Goal: Task Accomplishment & Management: Complete application form

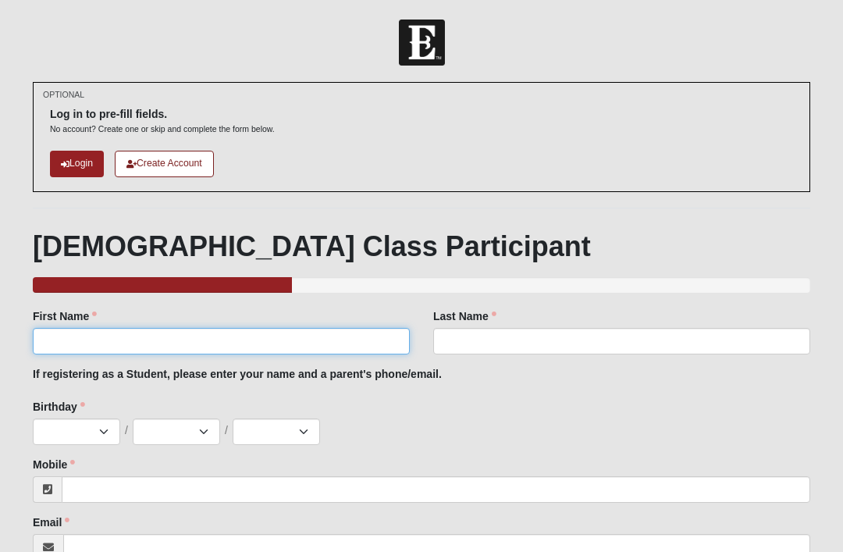
click at [90, 333] on input "First Name" at bounding box center [221, 341] width 377 height 27
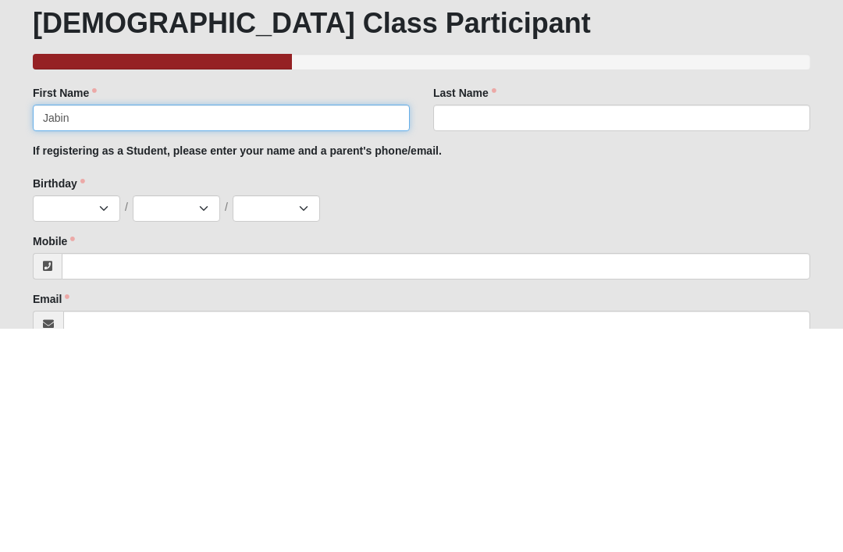
type input "Jabin"
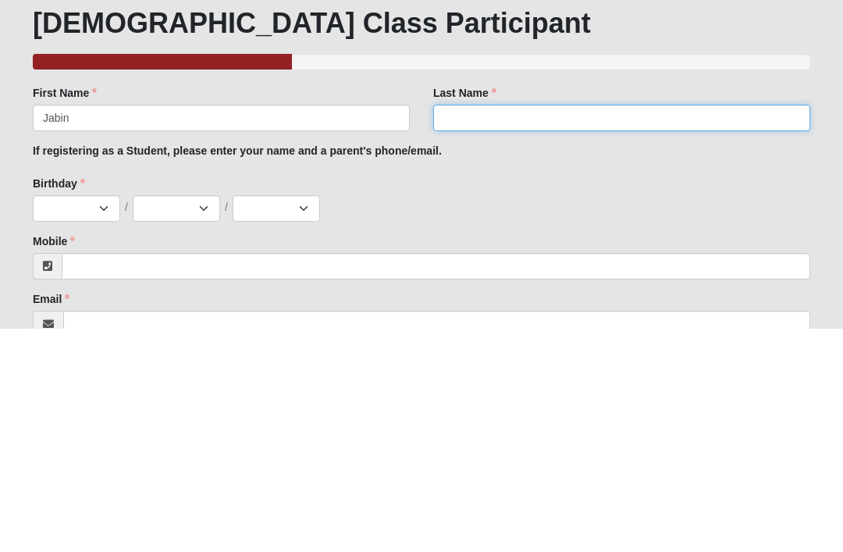
click at [521, 328] on input "Last Name" at bounding box center [621, 341] width 377 height 27
type input "Rose"
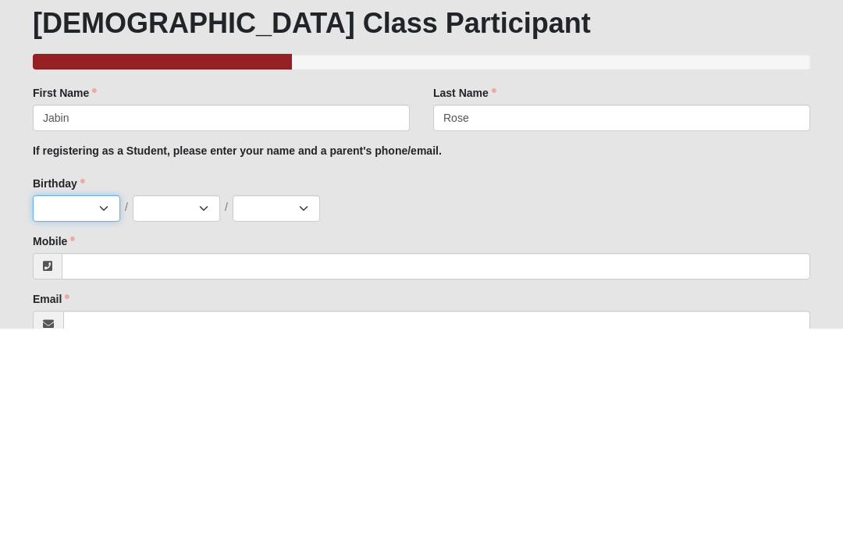
click at [109, 418] on select "Jan Feb Mar Apr May Jun [DATE] Aug Sep Oct Nov Dec" at bounding box center [76, 431] width 87 height 27
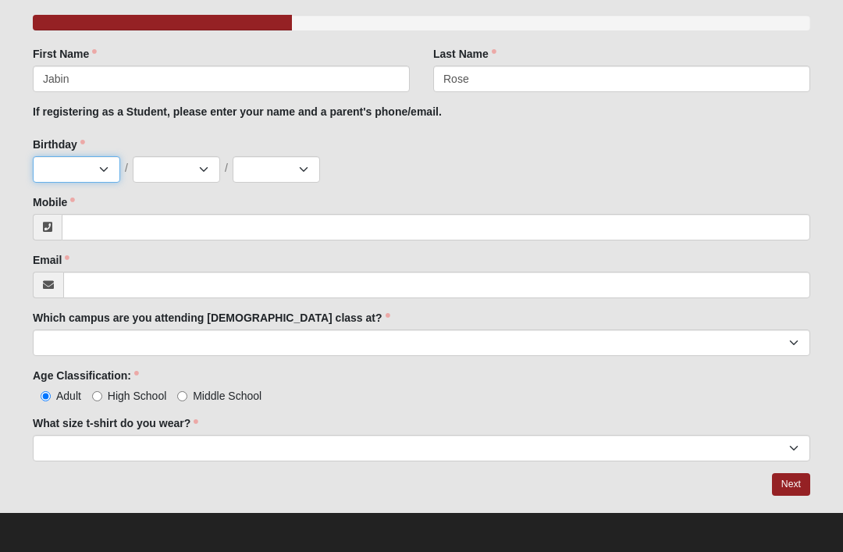
select select "2"
click at [195, 166] on select "1 2 3 4 5 6 7 8 9 10 11 12 13 14 15 16 17 18 19 20 21 22 23 24 25 26 27 28 29 3…" at bounding box center [176, 169] width 87 height 27
select select "25"
click at [297, 161] on select "2025 2024 2023 2022 2021 2020 2019 2018 2017 2016 2015 2014 2013 2012 2011 2010…" at bounding box center [276, 169] width 87 height 27
select select "1984"
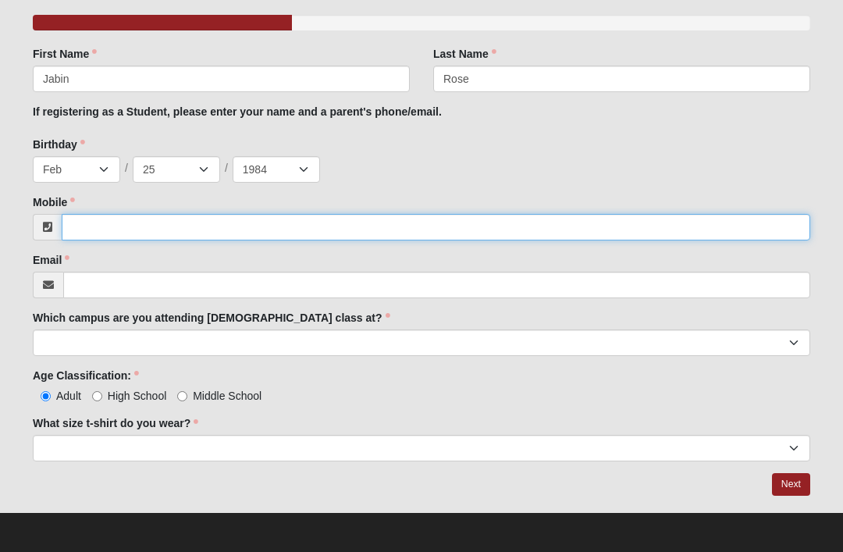
click at [297, 233] on input "Mobile" at bounding box center [436, 227] width 748 height 27
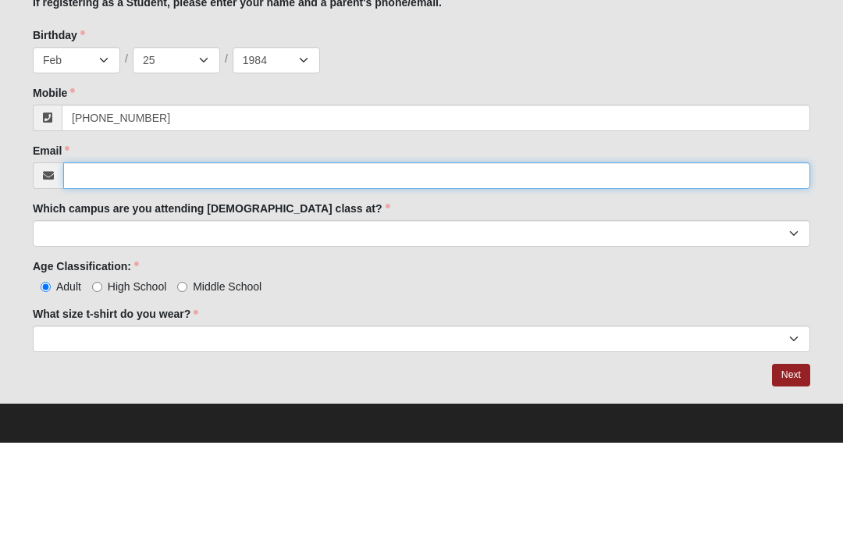
click at [254, 272] on input "Email" at bounding box center [436, 285] width 747 height 27
type input "(386) 569-1674"
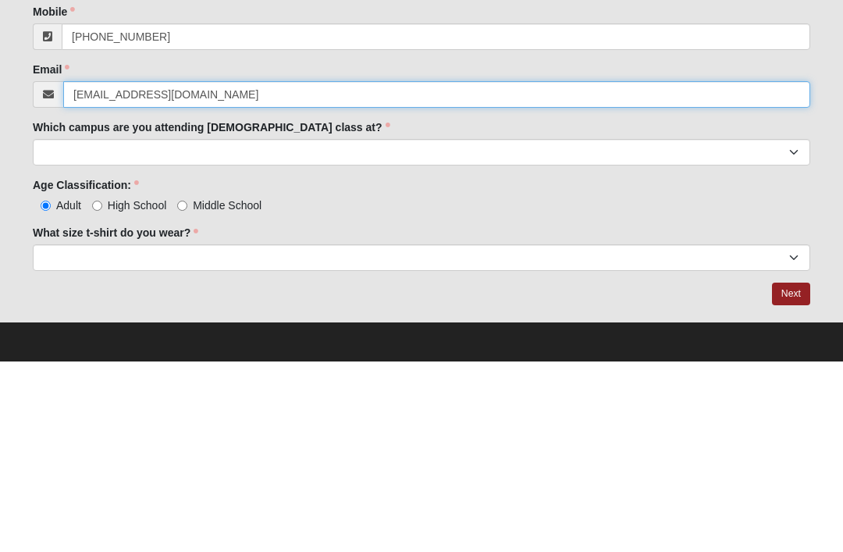
type input "jbnrose@gmail.com"
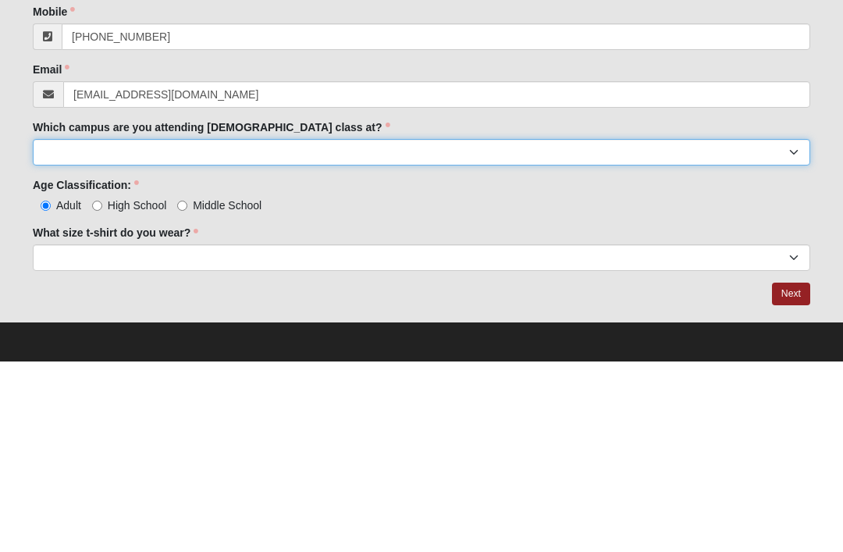
click at [795, 329] on select "Arlington Baymeadows Eleven22 Online [PERSON_NAME][GEOGRAPHIC_DATA] Jesup [GEOG…" at bounding box center [421, 342] width 777 height 27
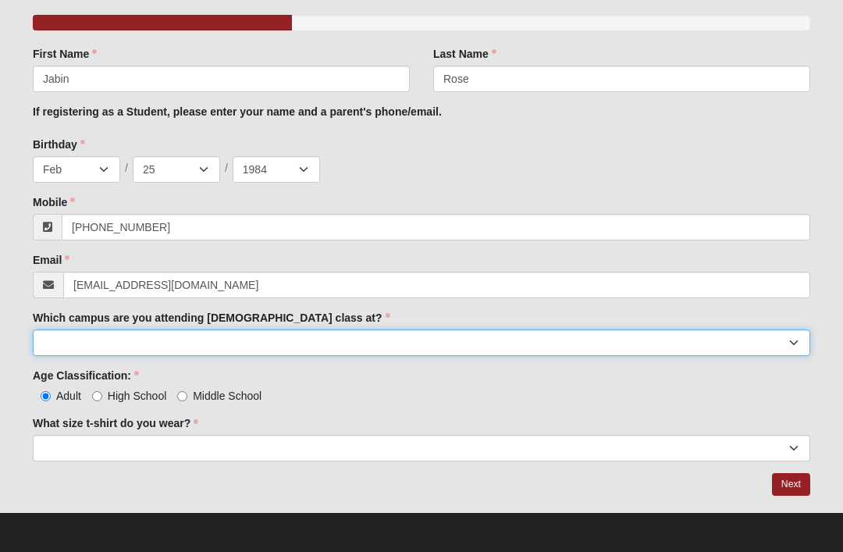
select select "15"
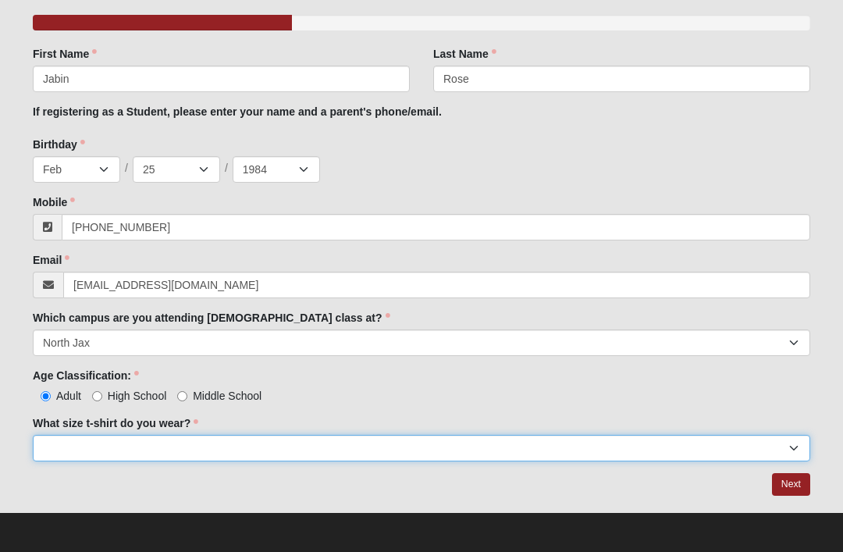
click at [251, 442] on select "Small Medium Large XL 2XL 3XL" at bounding box center [421, 448] width 777 height 27
select select "XL"
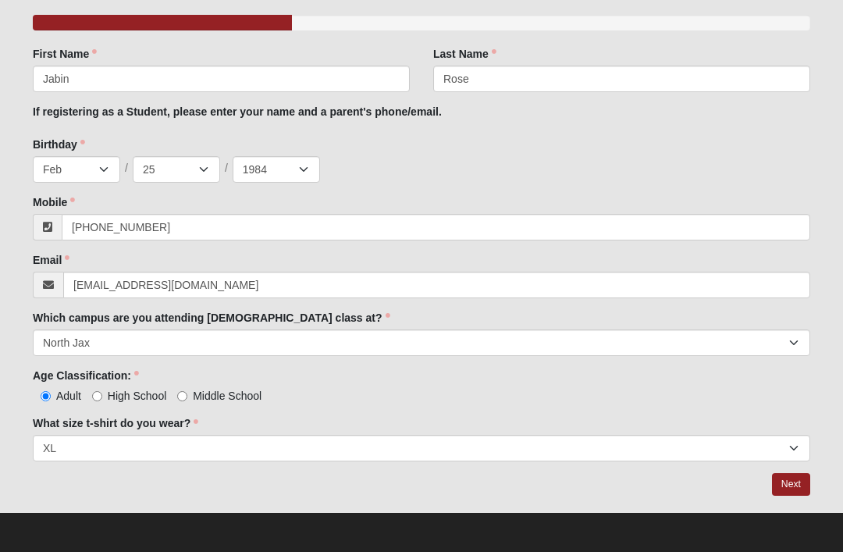
click at [786, 481] on link "Next" at bounding box center [791, 484] width 38 height 23
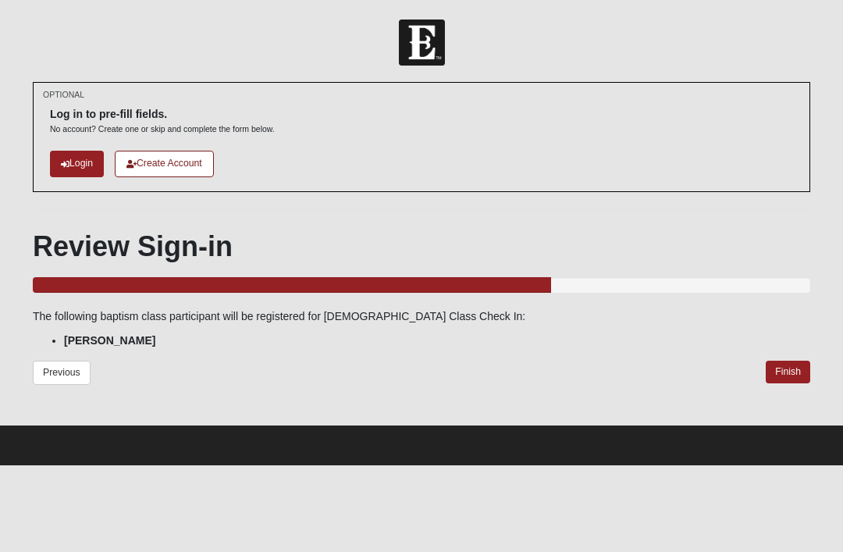
click at [783, 369] on link "Finish" at bounding box center [788, 372] width 44 height 23
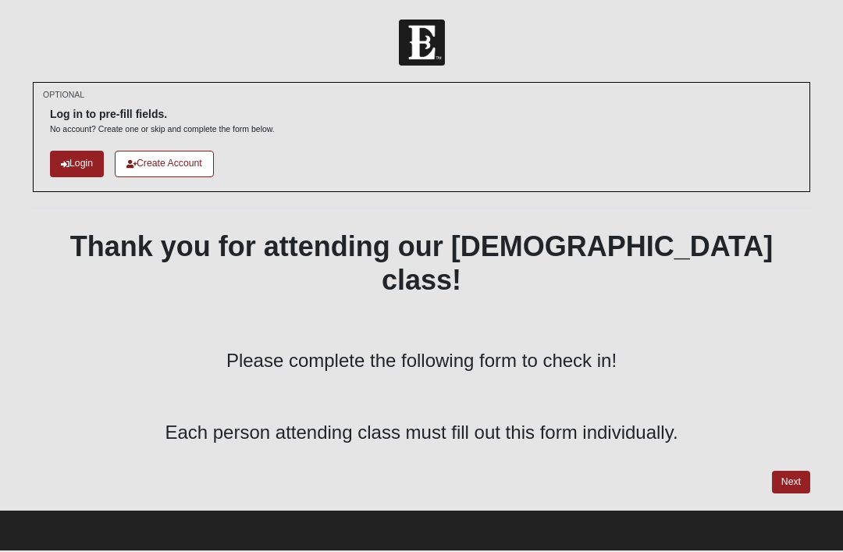
click at [787, 471] on link "Next" at bounding box center [791, 482] width 38 height 23
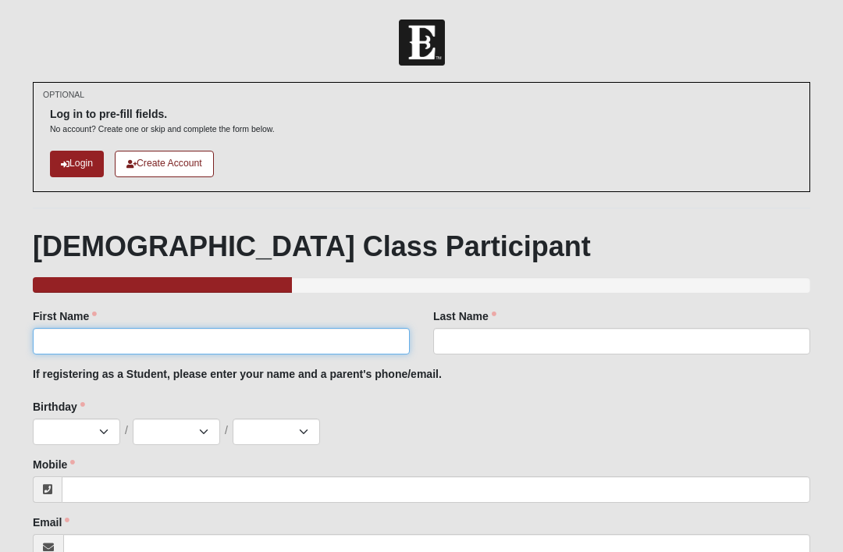
click at [298, 342] on input "First Name" at bounding box center [221, 341] width 377 height 27
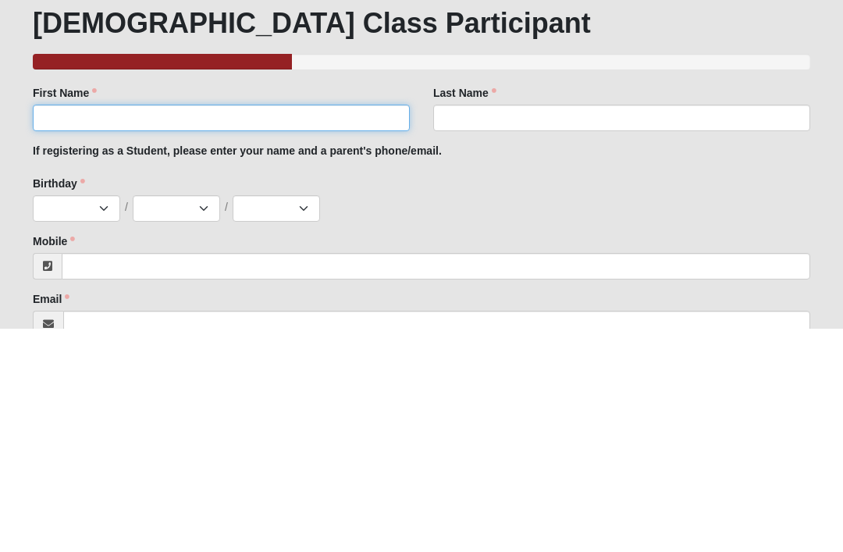
type input "A"
type input "[PERSON_NAME]"
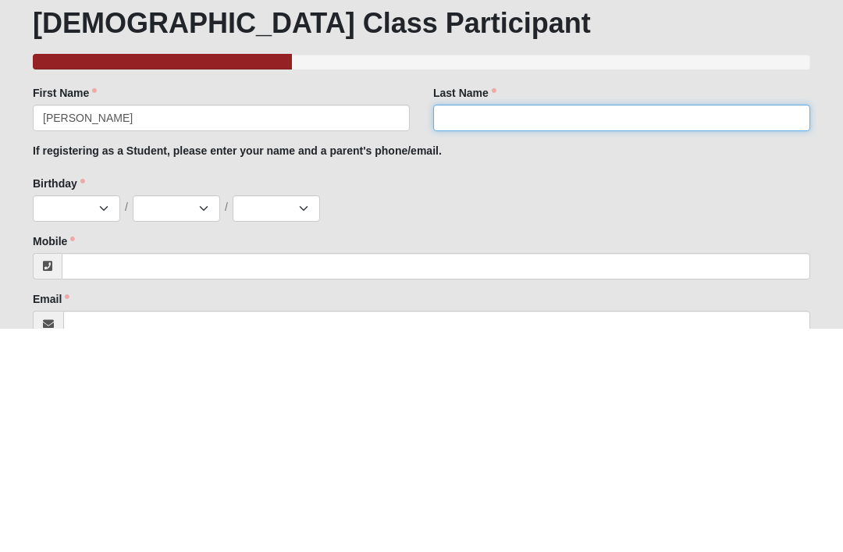
click at [542, 328] on input "Last Name" at bounding box center [621, 341] width 377 height 27
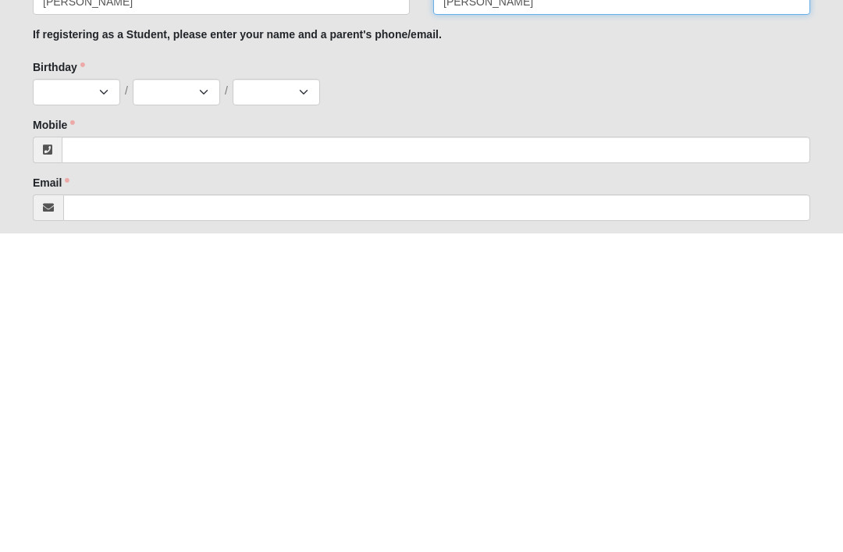
type input "[PERSON_NAME]"
click at [69, 397] on select "Jan Feb Mar Apr May Jun [DATE] Aug Sep Oct Nov Dec" at bounding box center [76, 410] width 87 height 27
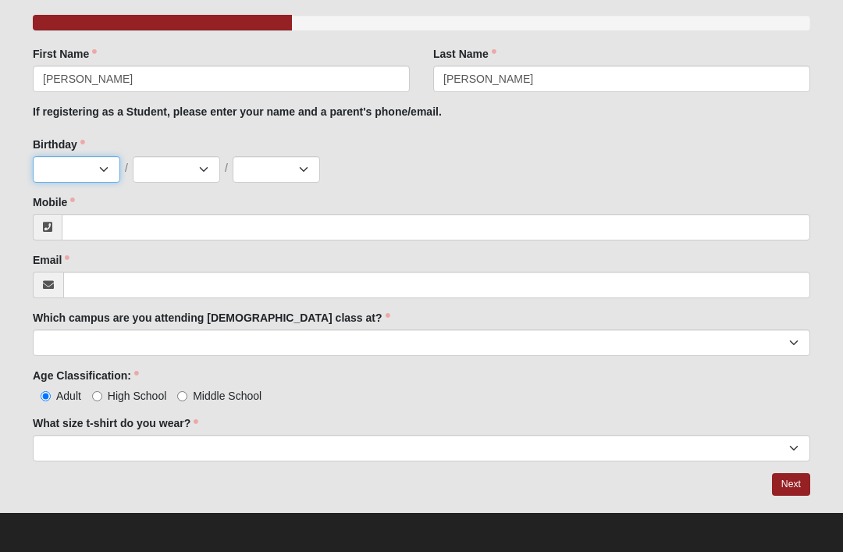
select select "7"
click at [226, 160] on span "/" at bounding box center [226, 168] width 3 height 17
click at [193, 176] on select "1 2 3 4 5 6 7 8 9 10 11 12 13 14 15 16 17 18 19 20 21 22 23 24 25 26 27 28 29 3…" at bounding box center [176, 169] width 87 height 27
select select "15"
click at [280, 168] on select "2025 2024 2023 2022 2021 2020 2019 2018 2017 2016 2015 2014 2013 2012 2011 2010…" at bounding box center [276, 169] width 87 height 27
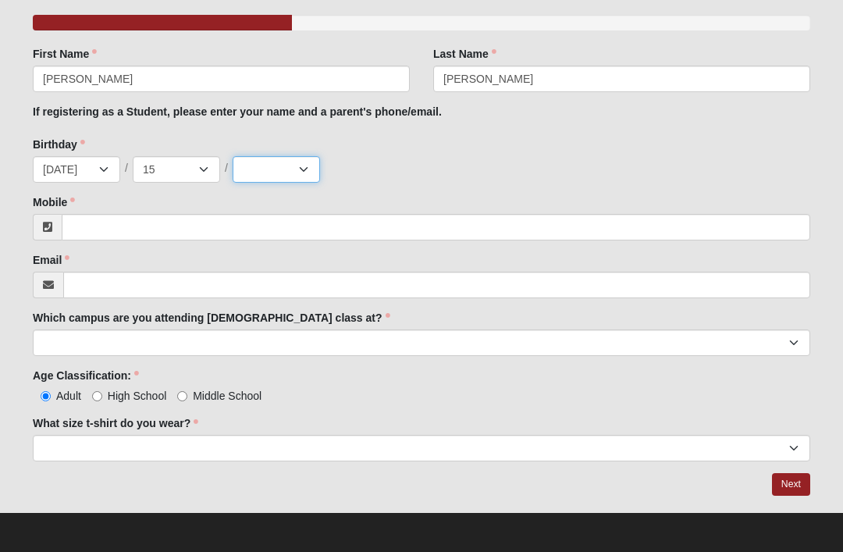
click at [299, 175] on select "2025 2024 2023 2022 2021 2020 2019 2018 2017 2016 2015 2014 2013 2012 2011 2010…" at bounding box center [276, 169] width 87 height 27
select select "1988"
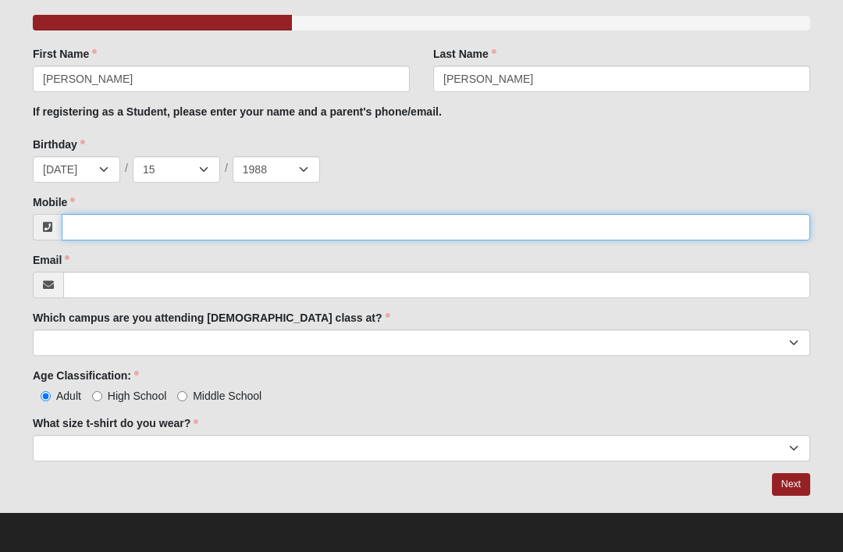
click at [261, 226] on input "Mobile" at bounding box center [436, 227] width 748 height 27
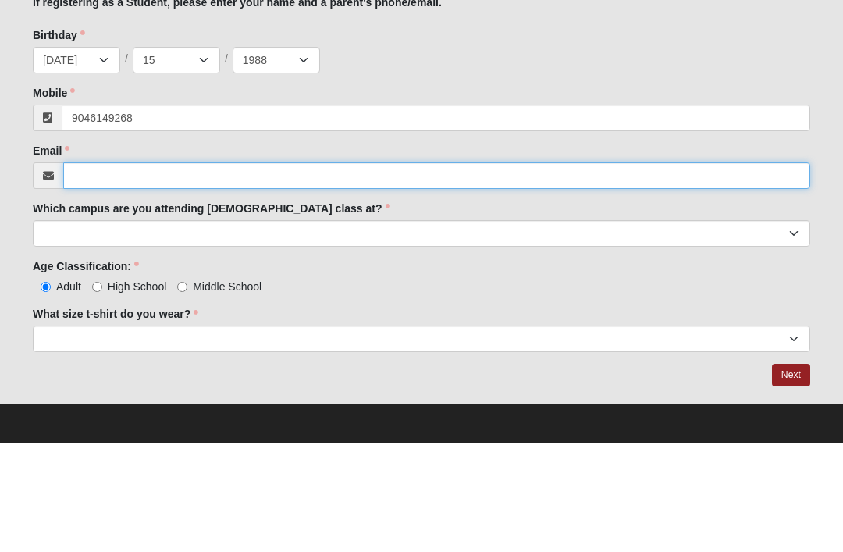
click at [182, 272] on input "Email" at bounding box center [436, 285] width 747 height 27
type input "[PHONE_NUMBER]"
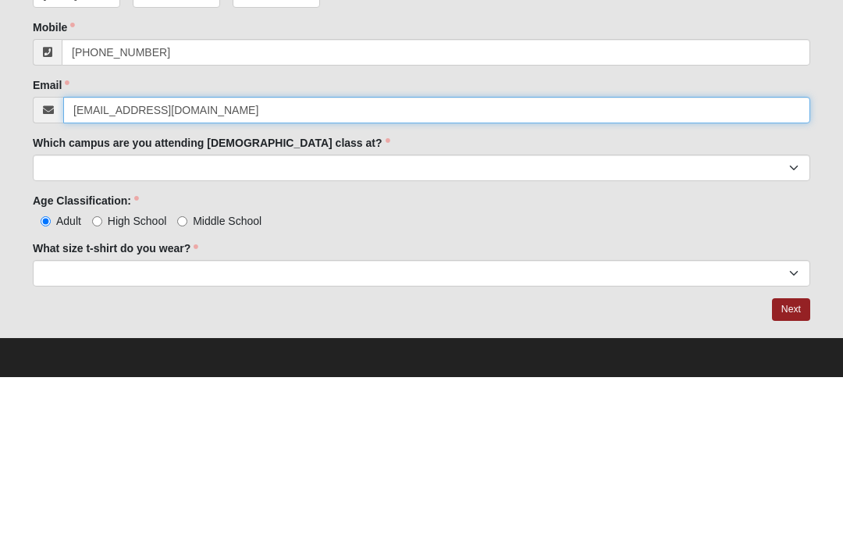
type input "[EMAIL_ADDRESS][DOMAIN_NAME]"
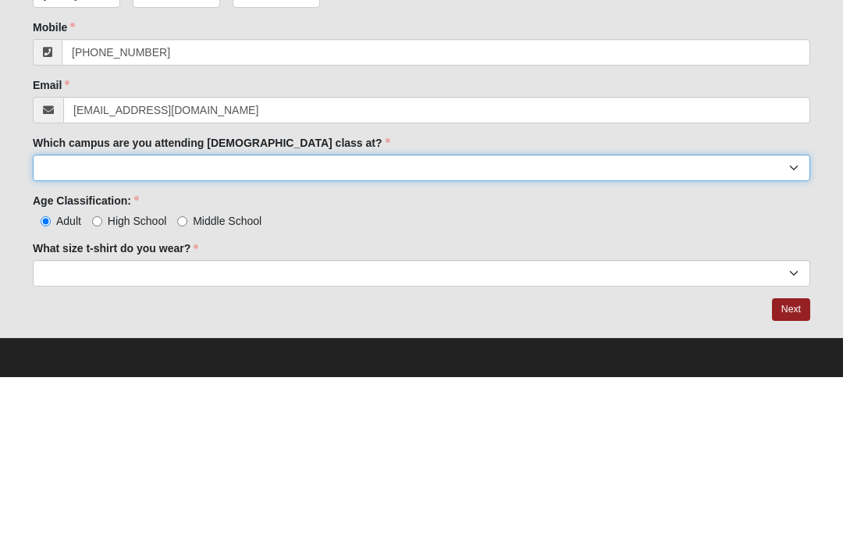
click at [266, 329] on select "Arlington Baymeadows Eleven22 Online [PERSON_NAME][GEOGRAPHIC_DATA] Jesup [GEOG…" at bounding box center [421, 342] width 777 height 27
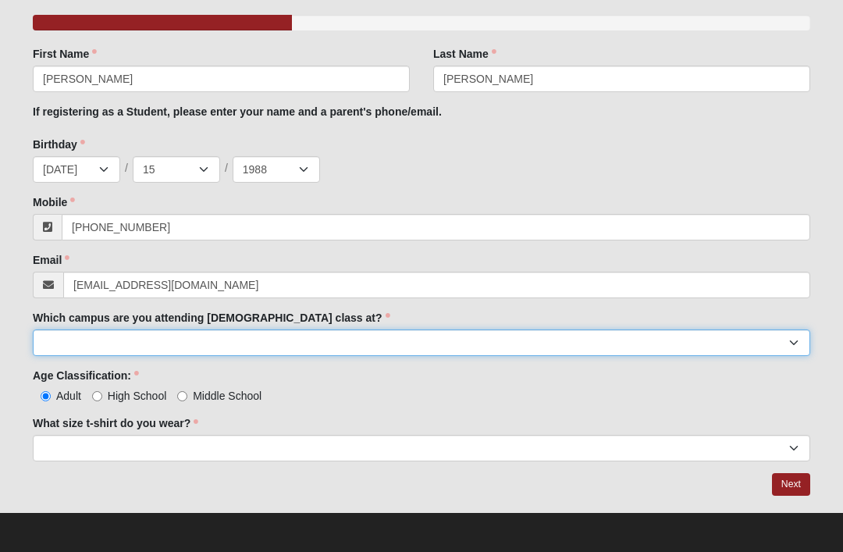
select select "15"
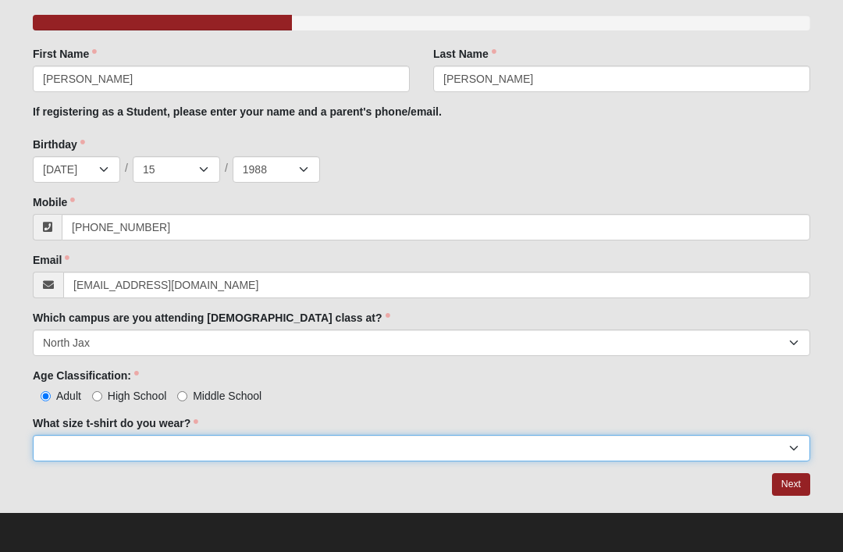
click at [713, 449] on select "Small Medium Large XL 2XL 3XL" at bounding box center [421, 448] width 777 height 27
select select "Medium"
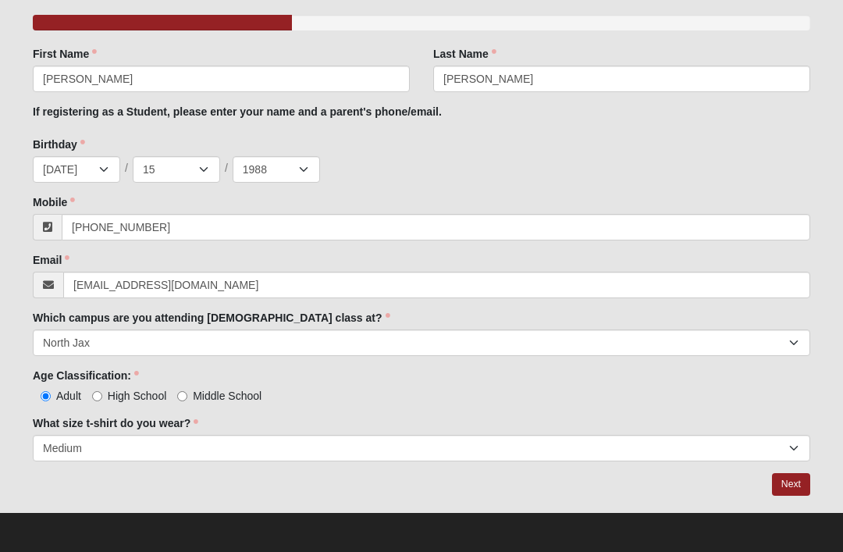
click at [793, 480] on link "Next" at bounding box center [791, 484] width 38 height 23
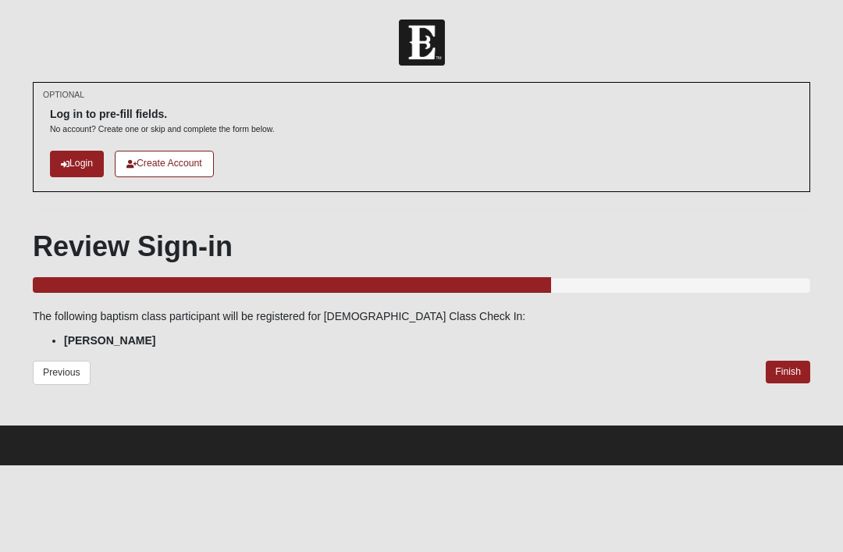
click at [791, 371] on link "Finish" at bounding box center [788, 372] width 44 height 23
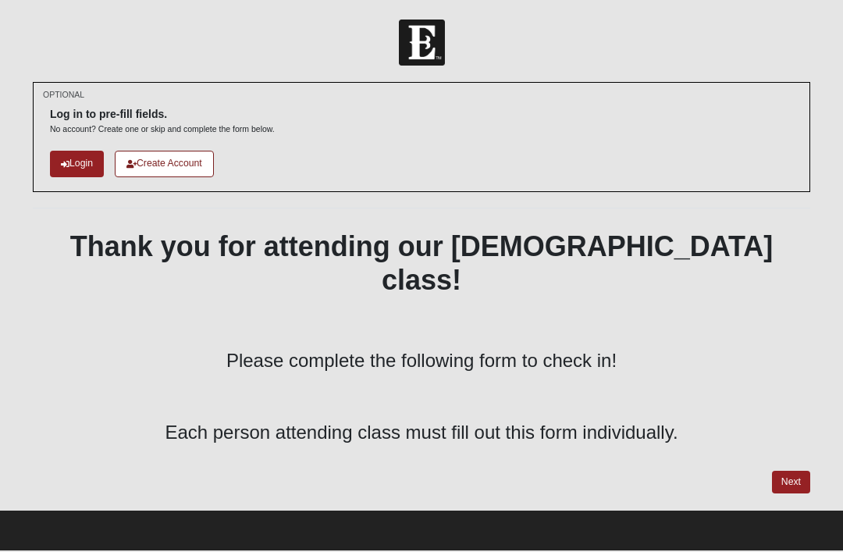
click at [793, 471] on link "Next" at bounding box center [791, 482] width 38 height 23
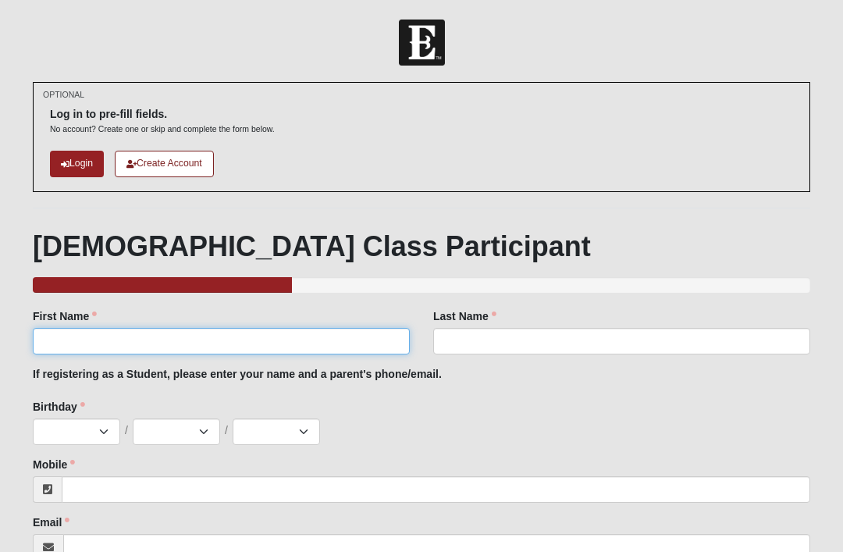
click at [69, 336] on input "First Name" at bounding box center [221, 341] width 377 height 27
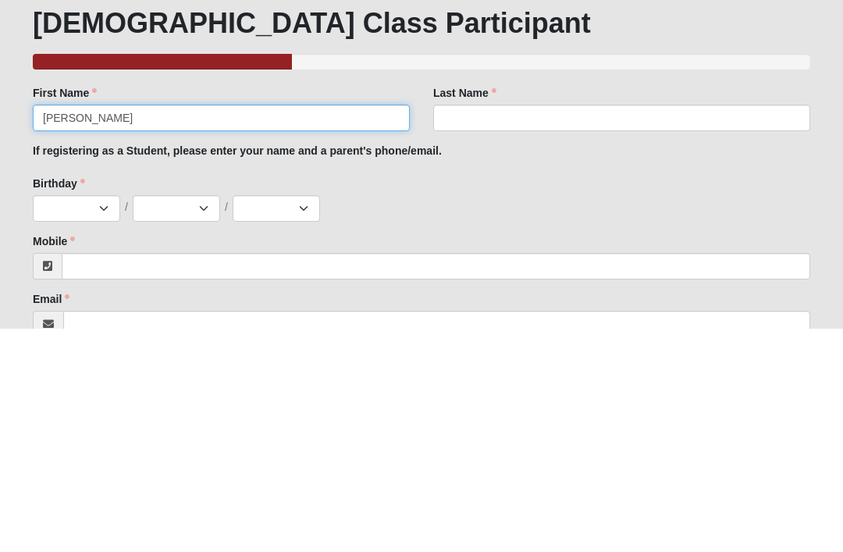
type input "Zackary"
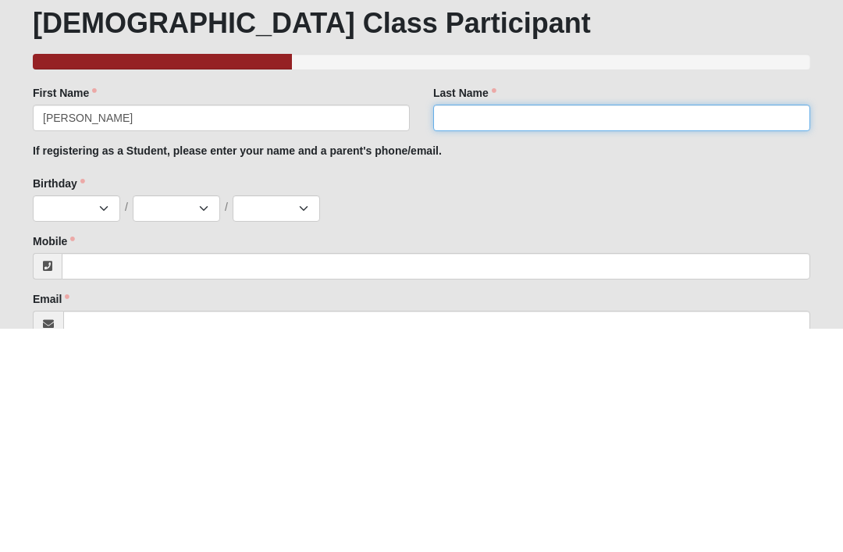
click at [702, 328] on input "Last Name" at bounding box center [621, 341] width 377 height 27
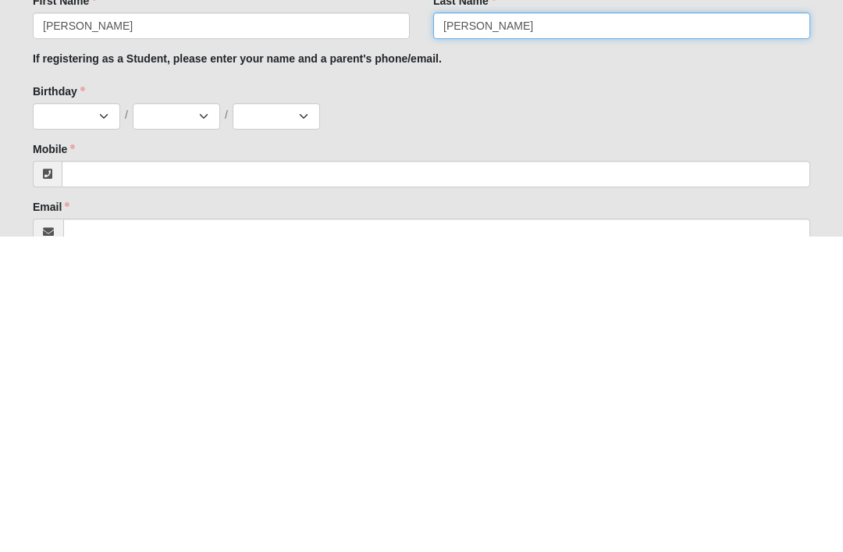
type input "[PERSON_NAME]"
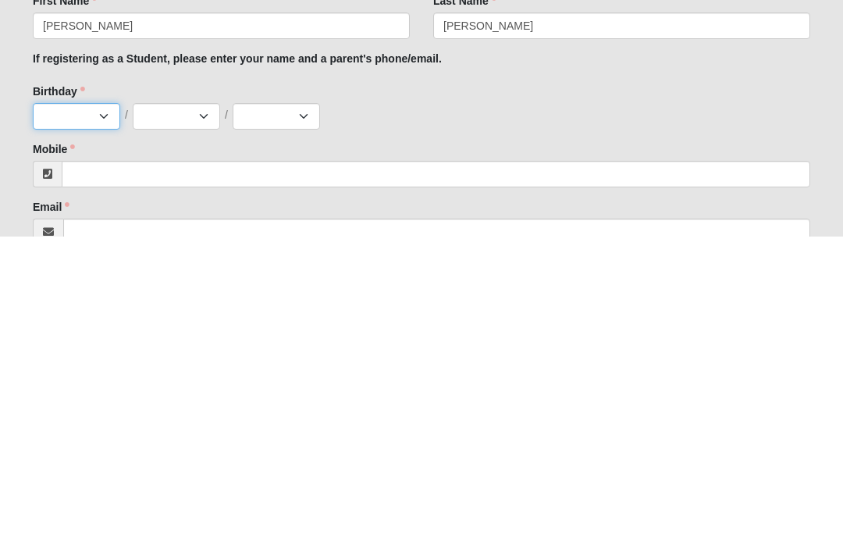
click at [98, 418] on select "Jan Feb Mar Apr May Jun [DATE] Aug Sep Oct Nov Dec" at bounding box center [76, 431] width 87 height 27
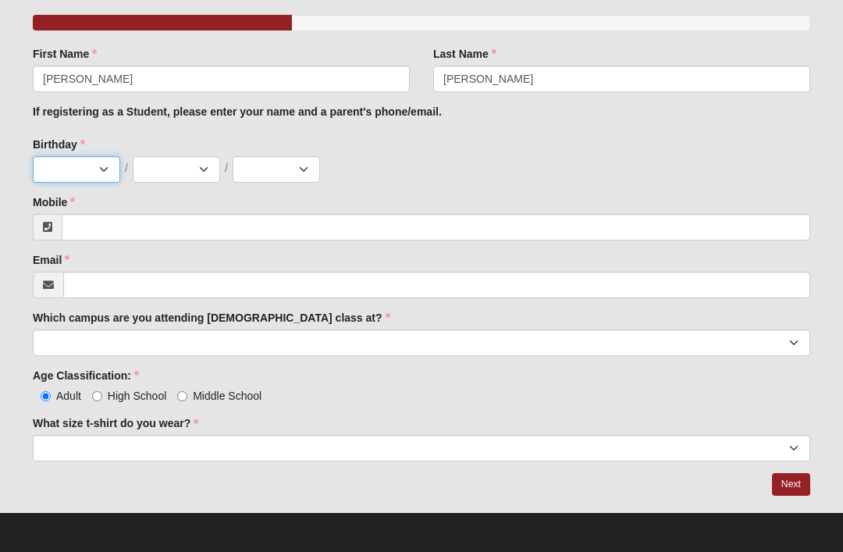
select select "10"
click at [162, 166] on select "1 2 3 4 5 6 7 8 9 10 11 12 13 14 15 16 17 18 19 20 21 22 23 24 25 26 27 28 29 3…" at bounding box center [176, 169] width 87 height 27
select select "30"
click at [244, 174] on select "2025 2024 2023 2022 2021 2020 2019 2018 2017 2016 2015 2014 2013 2012 2011 2010…" at bounding box center [276, 169] width 87 height 27
select select "1985"
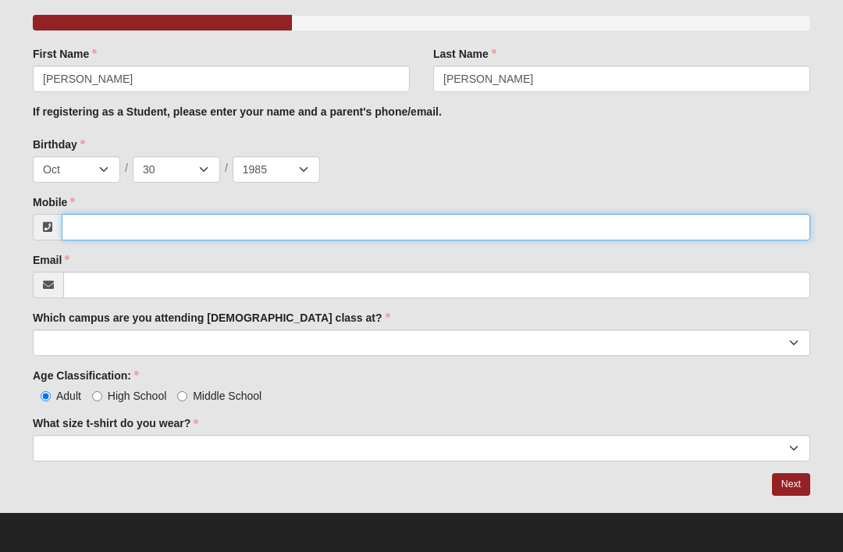
click at [97, 226] on input "Mobile" at bounding box center [436, 227] width 748 height 27
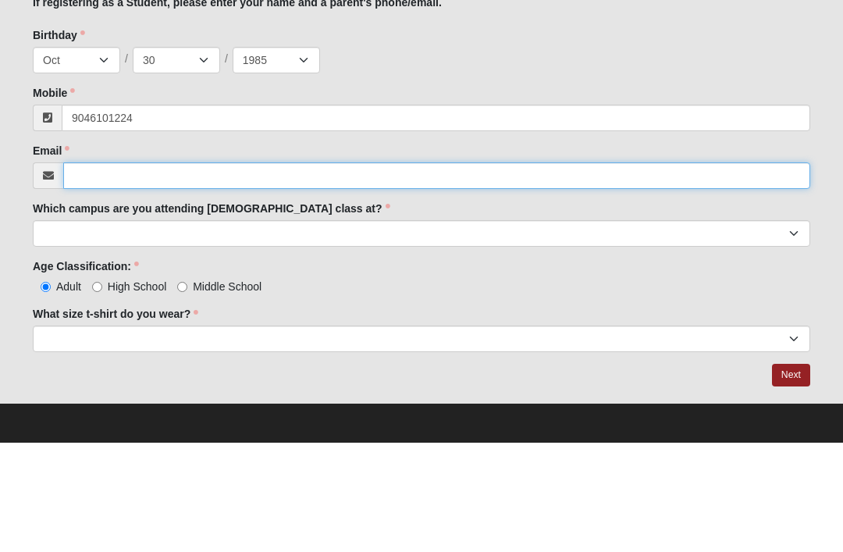
click at [99, 272] on input "Email" at bounding box center [436, 285] width 747 height 27
type input "(904) 610-1224"
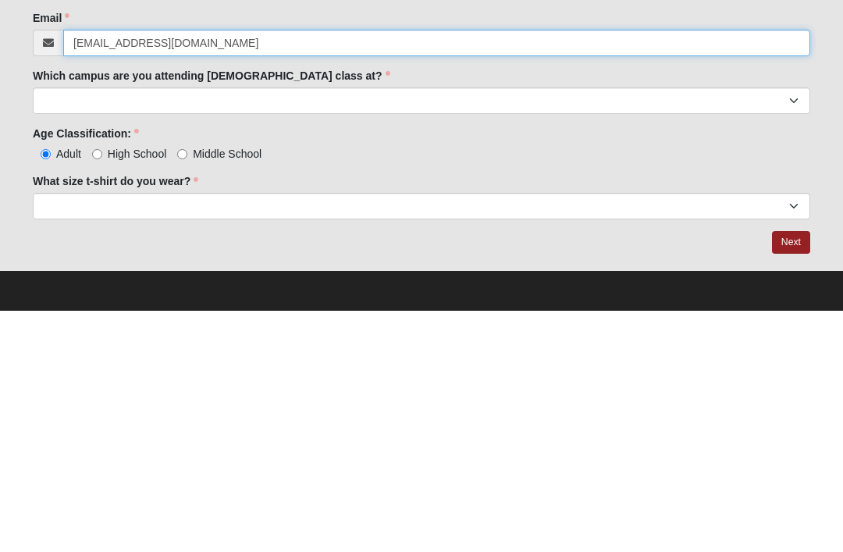
type input "zlundy@gmail.com"
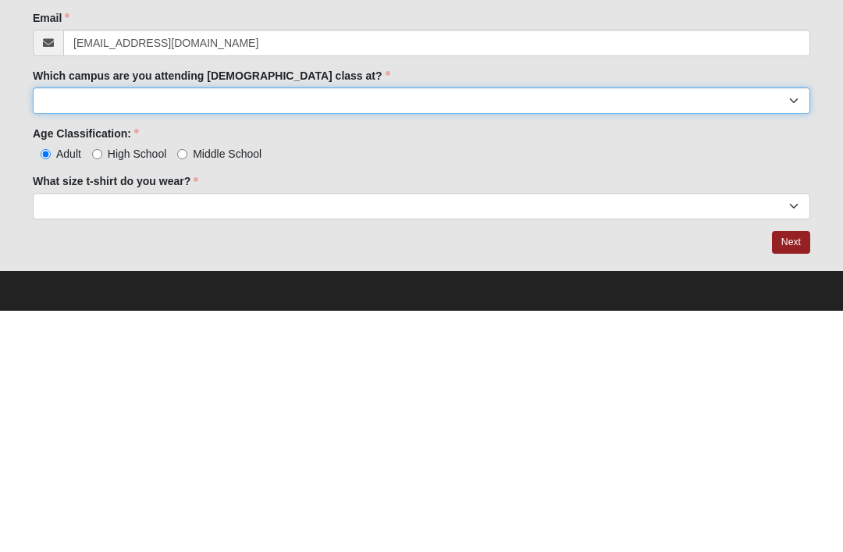
click at [55, 329] on select "Arlington Baymeadows Eleven22 Online [PERSON_NAME][GEOGRAPHIC_DATA] Jesup [GEOG…" at bounding box center [421, 342] width 777 height 27
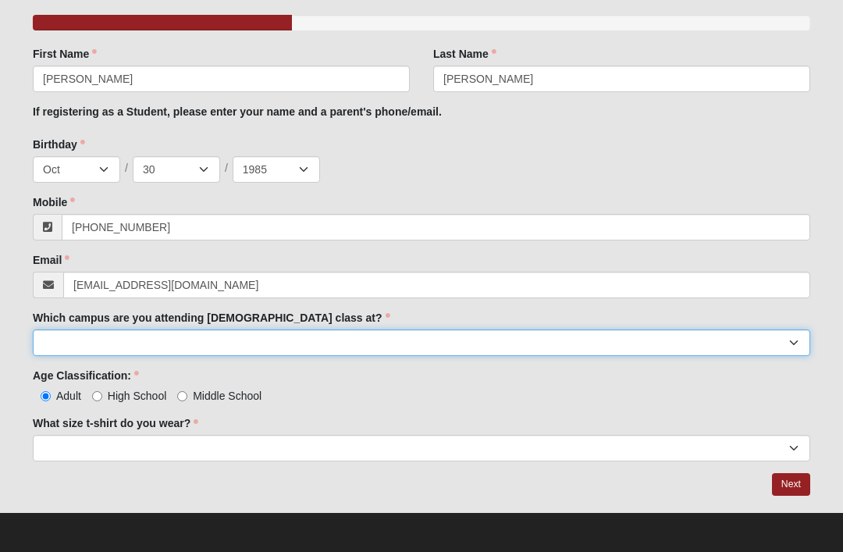
select select "15"
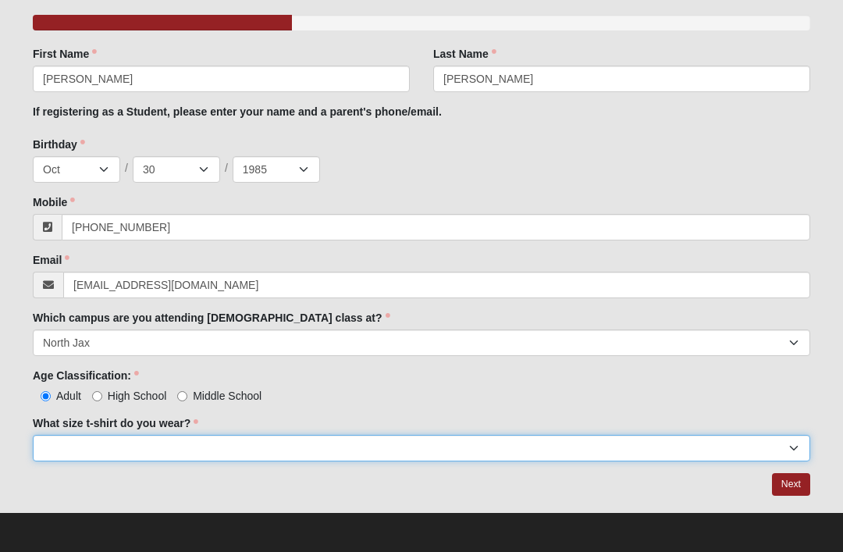
click at [69, 446] on select "Small Medium Large XL 2XL 3XL" at bounding box center [421, 448] width 777 height 27
select select "XL"
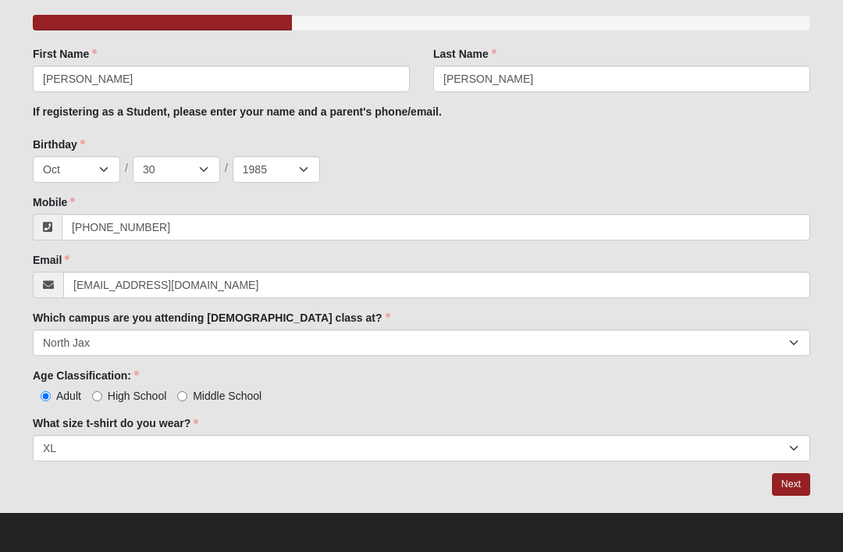
click at [793, 482] on link "Next" at bounding box center [791, 484] width 38 height 23
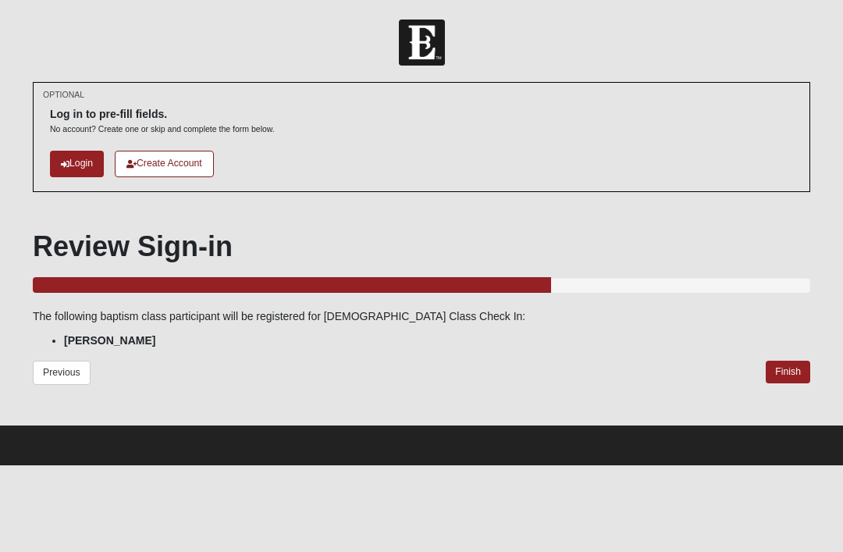
click at [784, 368] on link "Finish" at bounding box center [788, 372] width 44 height 23
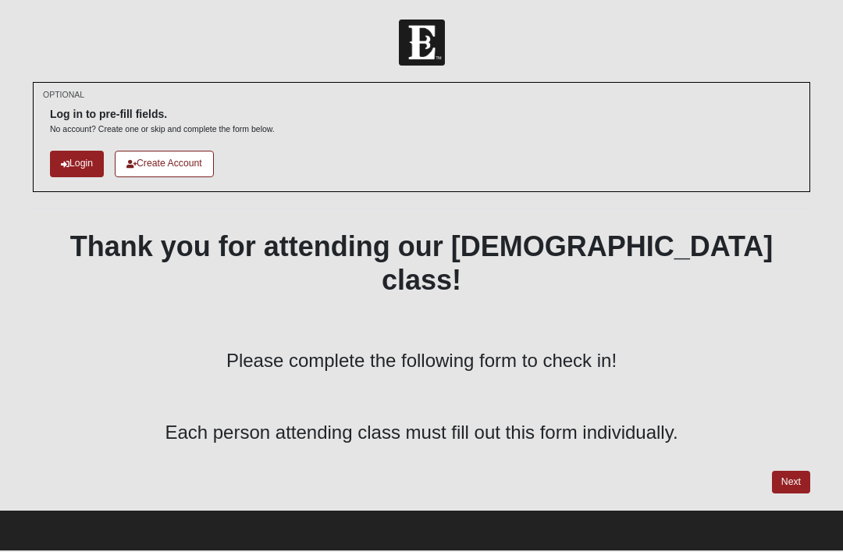
click at [794, 471] on link "Next" at bounding box center [791, 482] width 38 height 23
